Goal: Entertainment & Leisure: Consume media (video, audio)

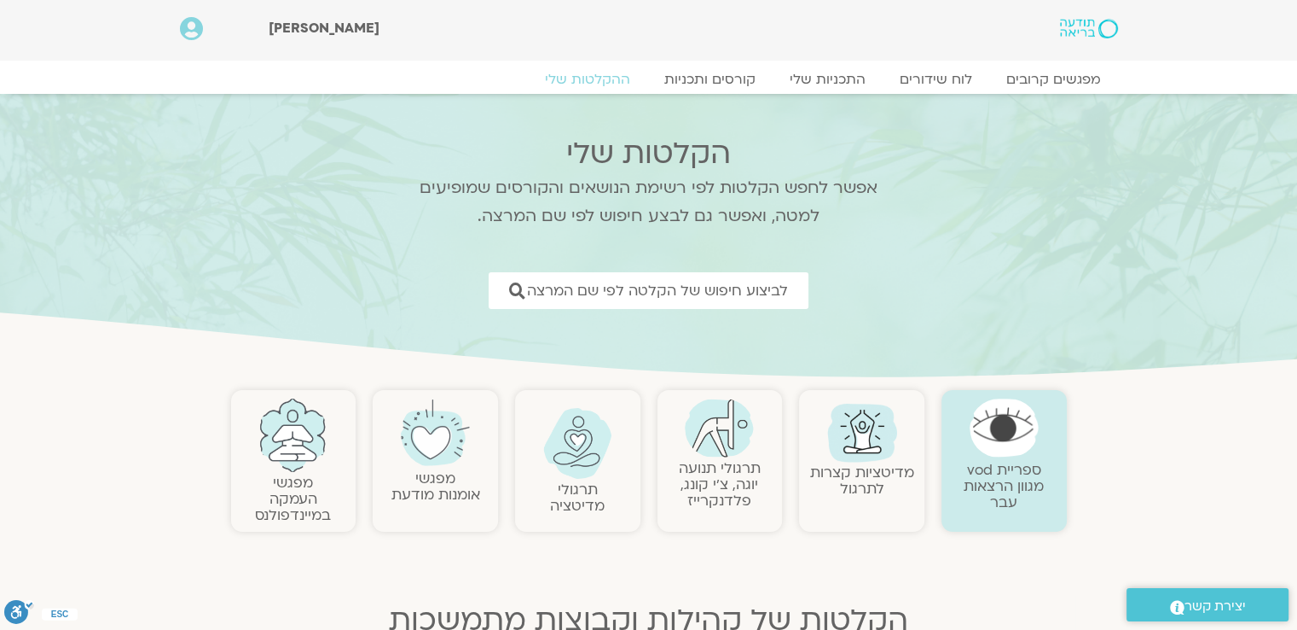
click at [727, 475] on link "תרגולי תנועה יוגה, צ׳י קונג, פלדנקרייז" at bounding box center [720, 484] width 82 height 52
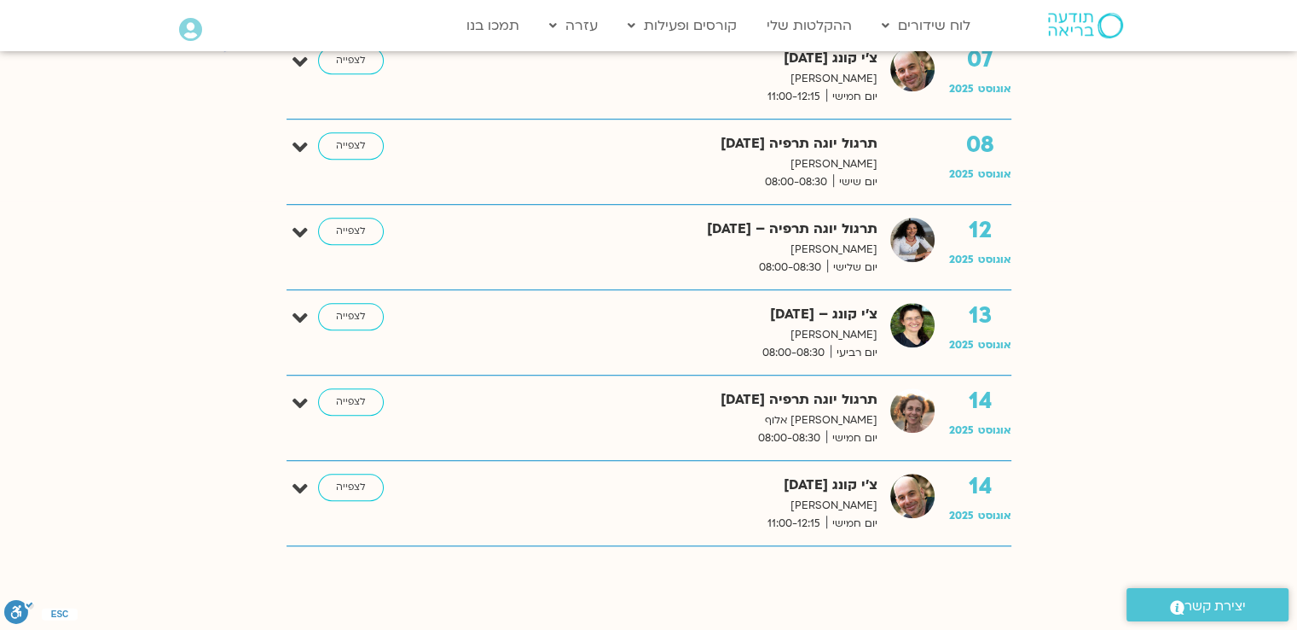
scroll to position [1109, 0]
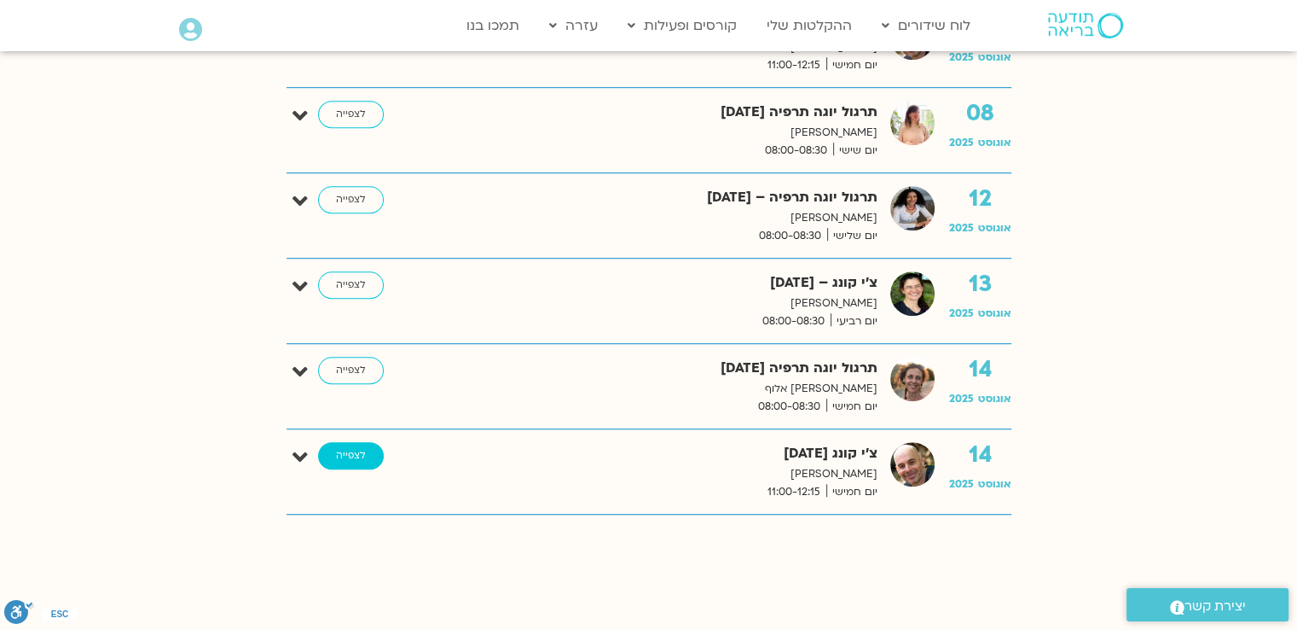
click at [357, 454] on link "לצפייה" at bounding box center [351, 455] width 66 height 27
